Goal: Transaction & Acquisition: Purchase product/service

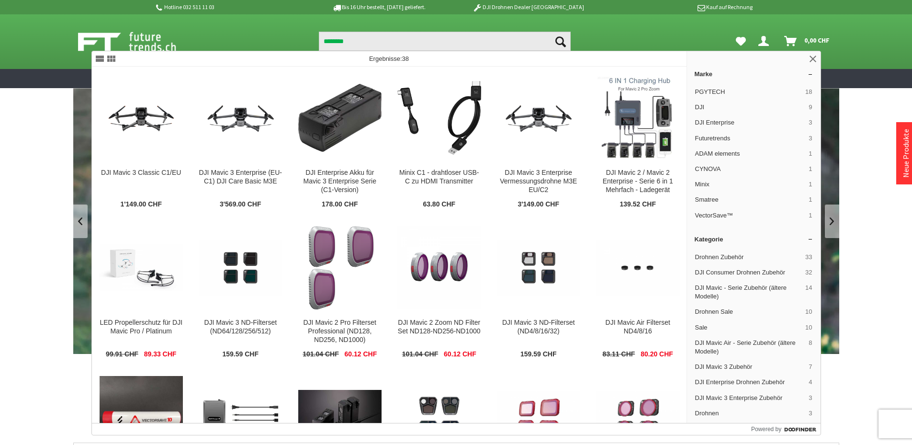
type input "********"
click at [551, 32] on button "Suchen" at bounding box center [561, 41] width 20 height 19
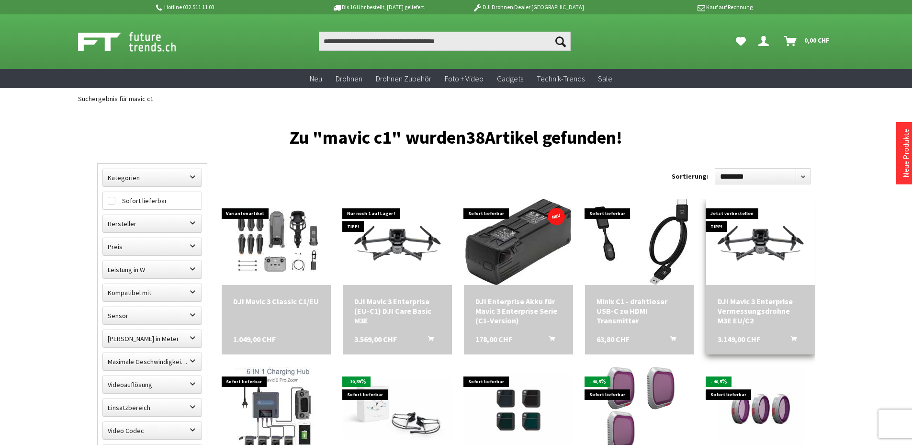
click at [750, 245] on img at bounding box center [760, 241] width 109 height 61
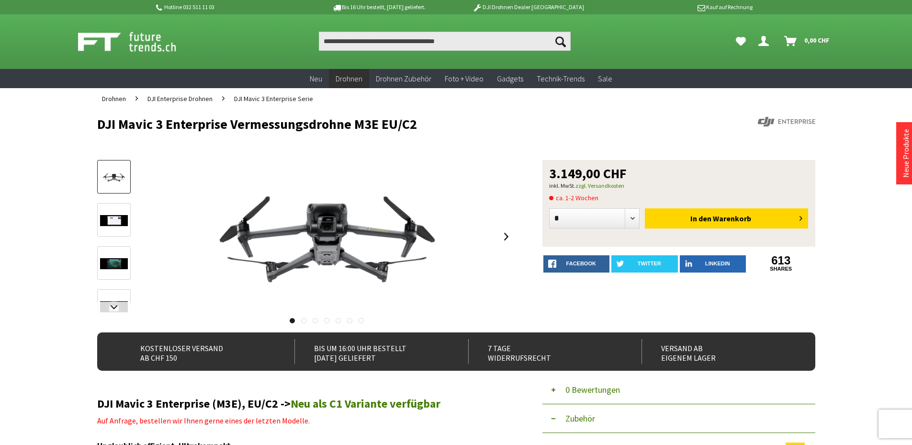
click at [410, 404] on link "Neu als C1 Variante verfügbar" at bounding box center [366, 403] width 150 height 15
